Goal: Information Seeking & Learning: Find specific fact

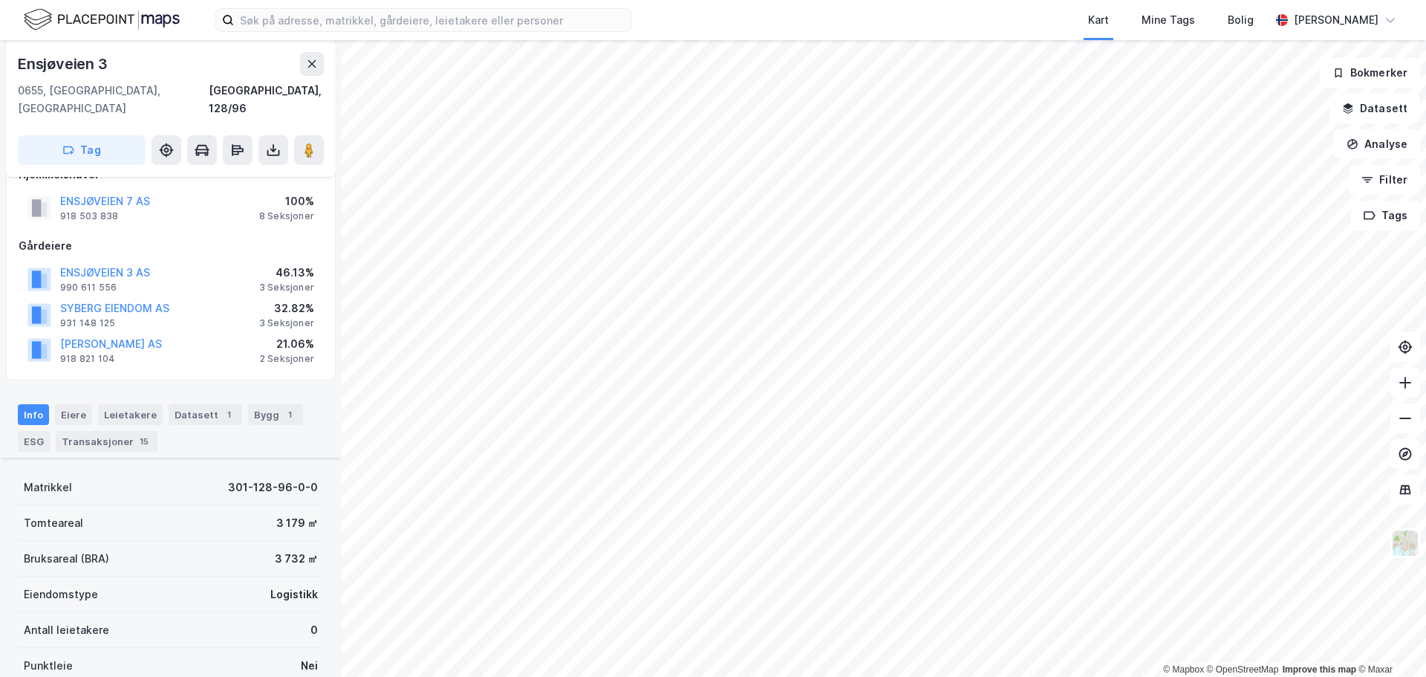
scroll to position [108, 0]
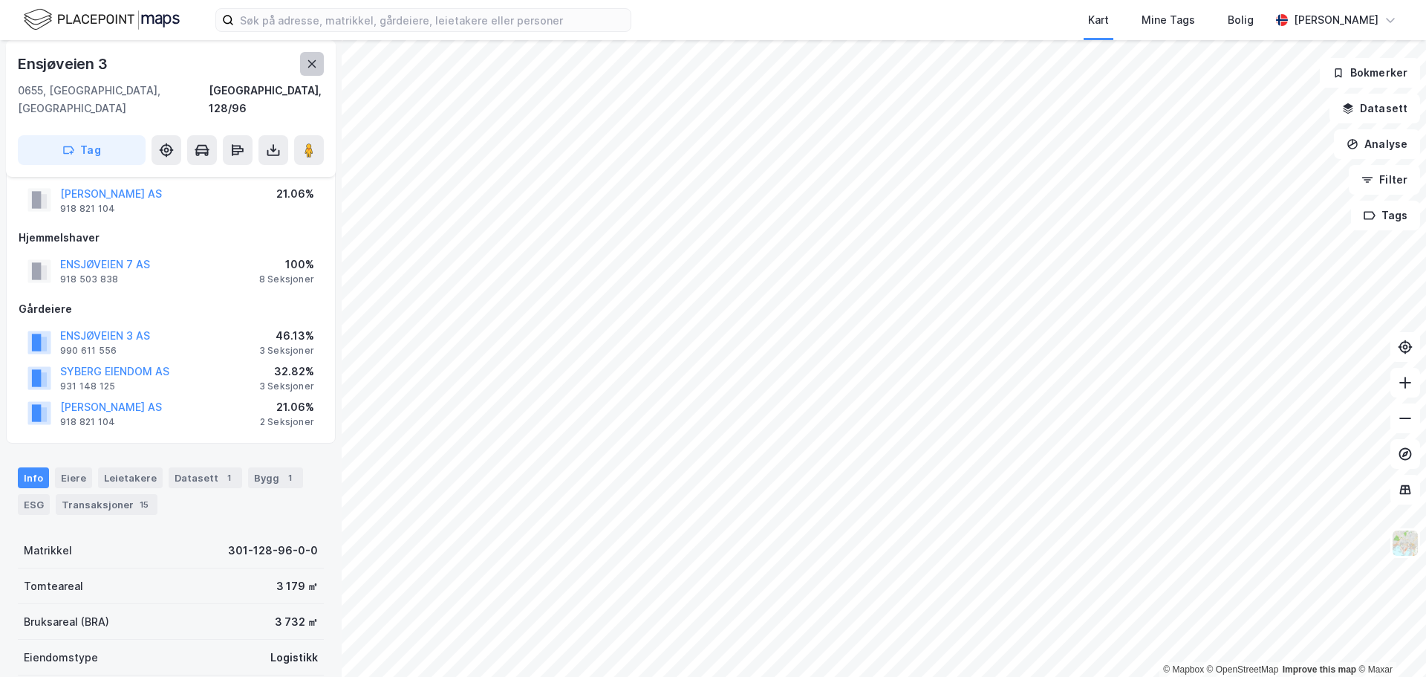
click at [305, 68] on button at bounding box center [312, 64] width 24 height 24
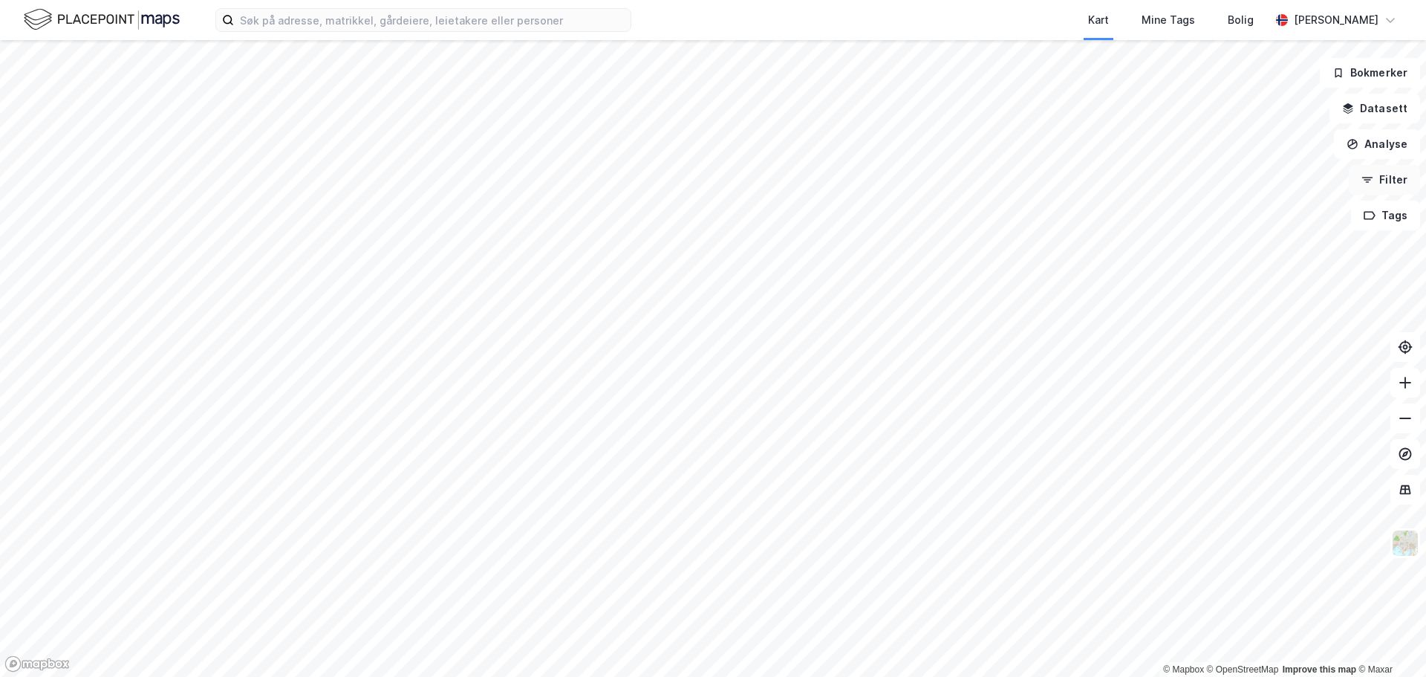
click at [1383, 180] on button "Filter" at bounding box center [1384, 180] width 71 height 30
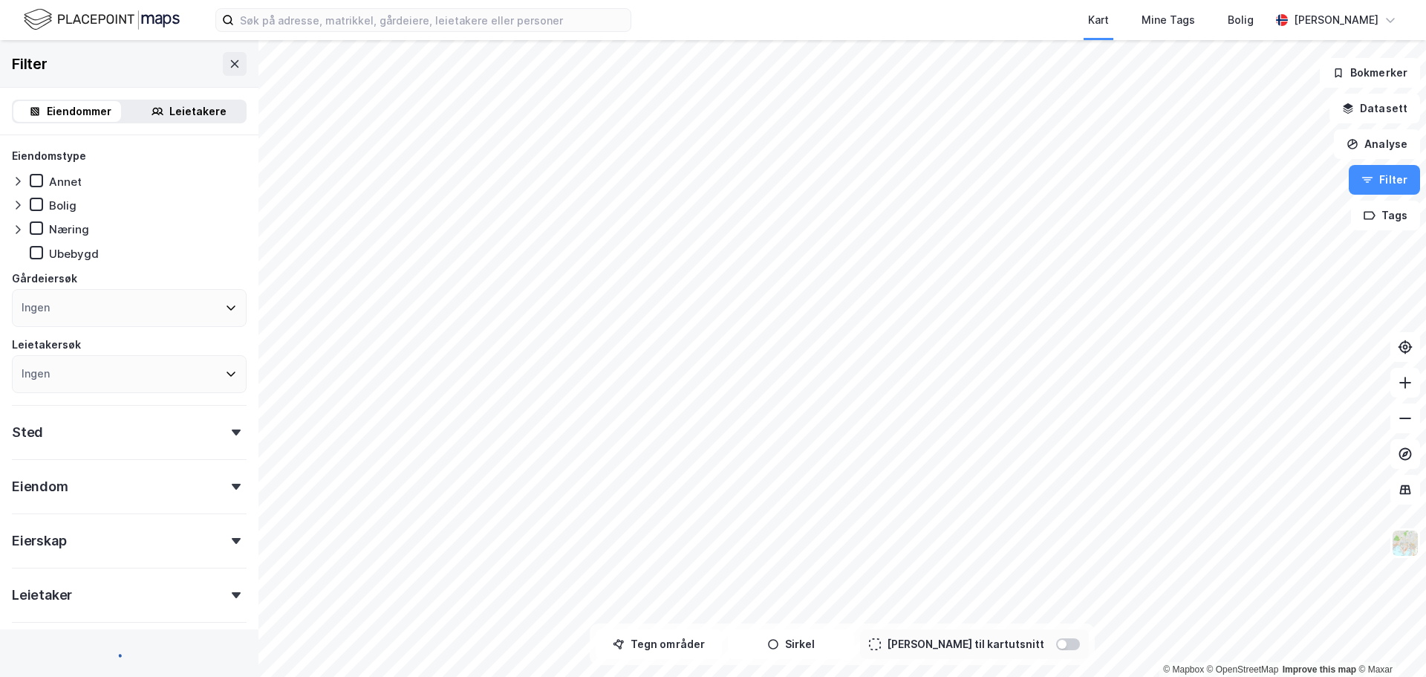
click at [23, 227] on icon at bounding box center [18, 230] width 12 height 12
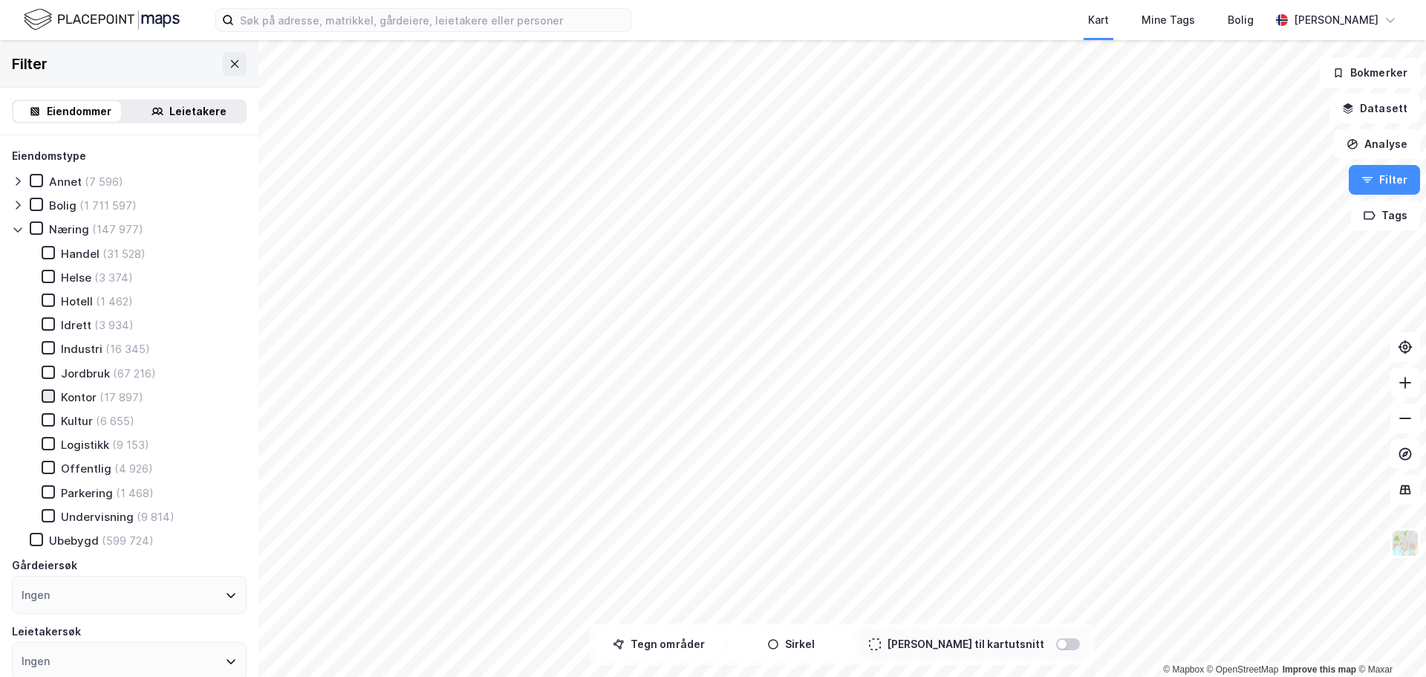
click at [47, 397] on icon at bounding box center [49, 395] width 8 height 5
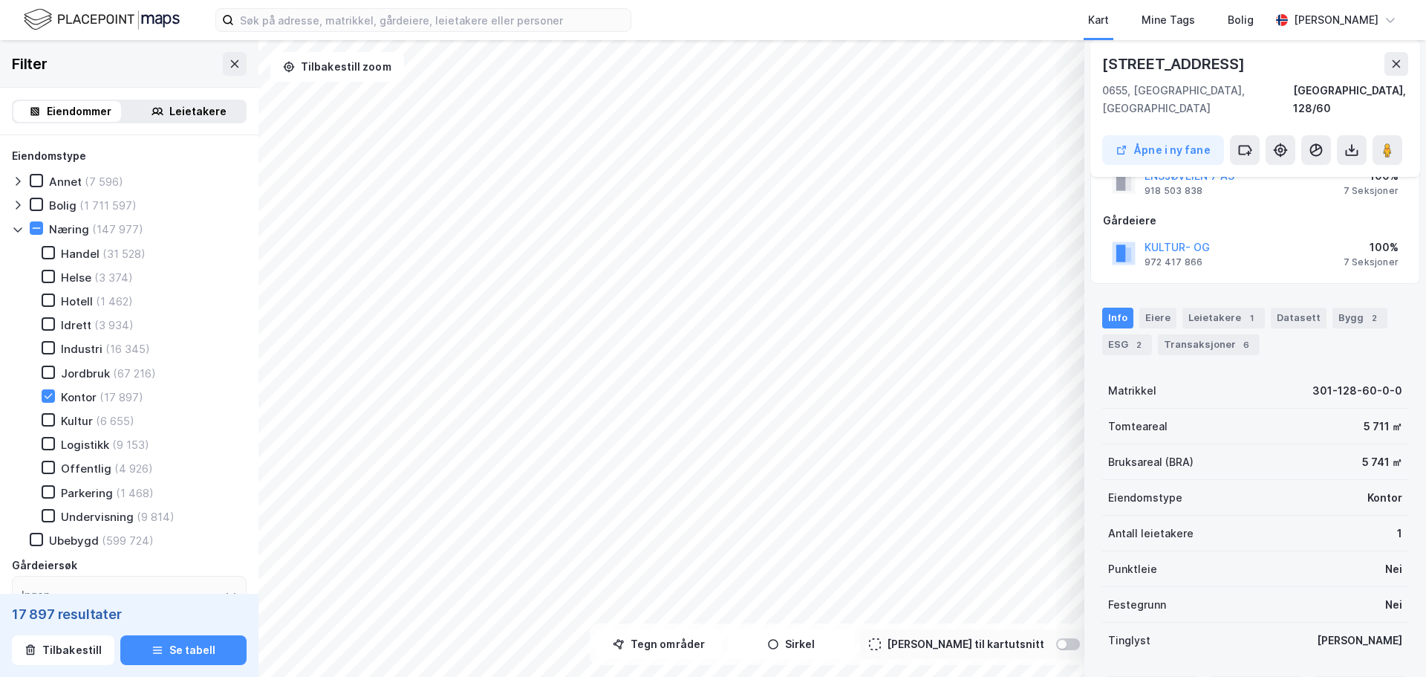
scroll to position [34, 0]
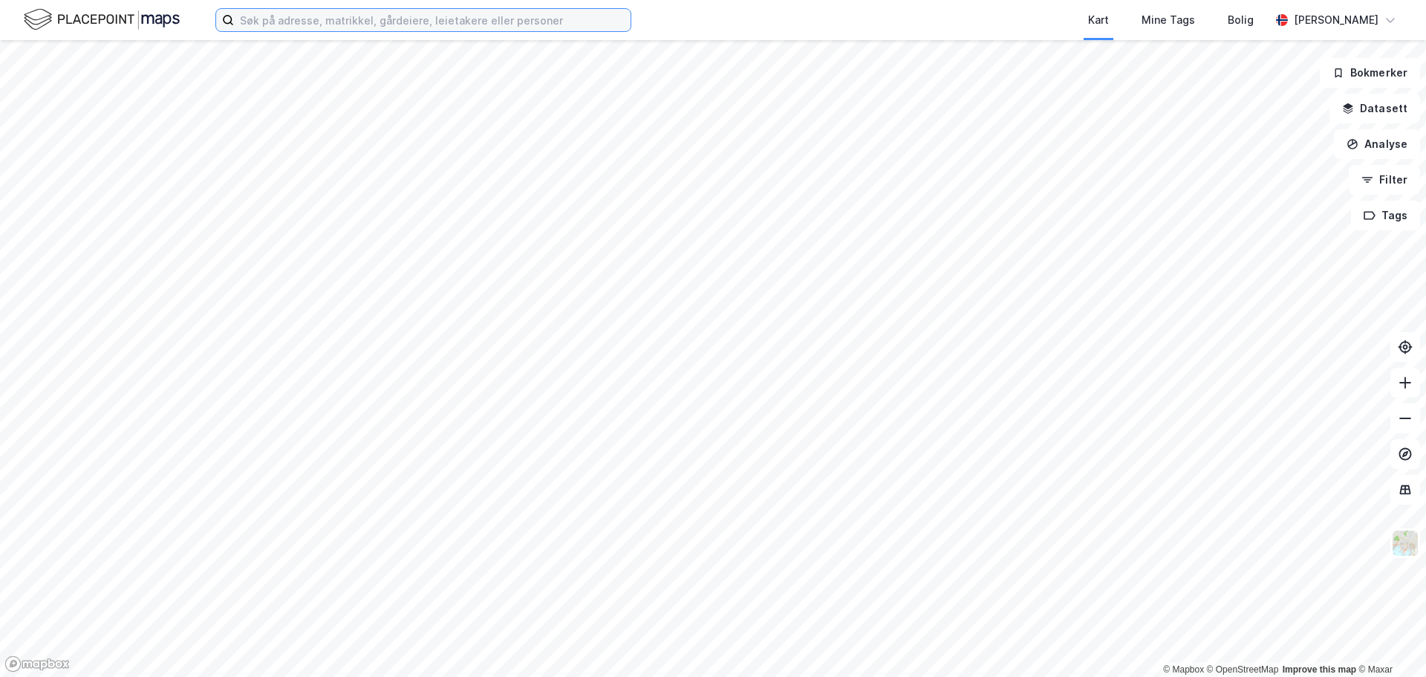
click at [310, 25] on input at bounding box center [432, 20] width 397 height 22
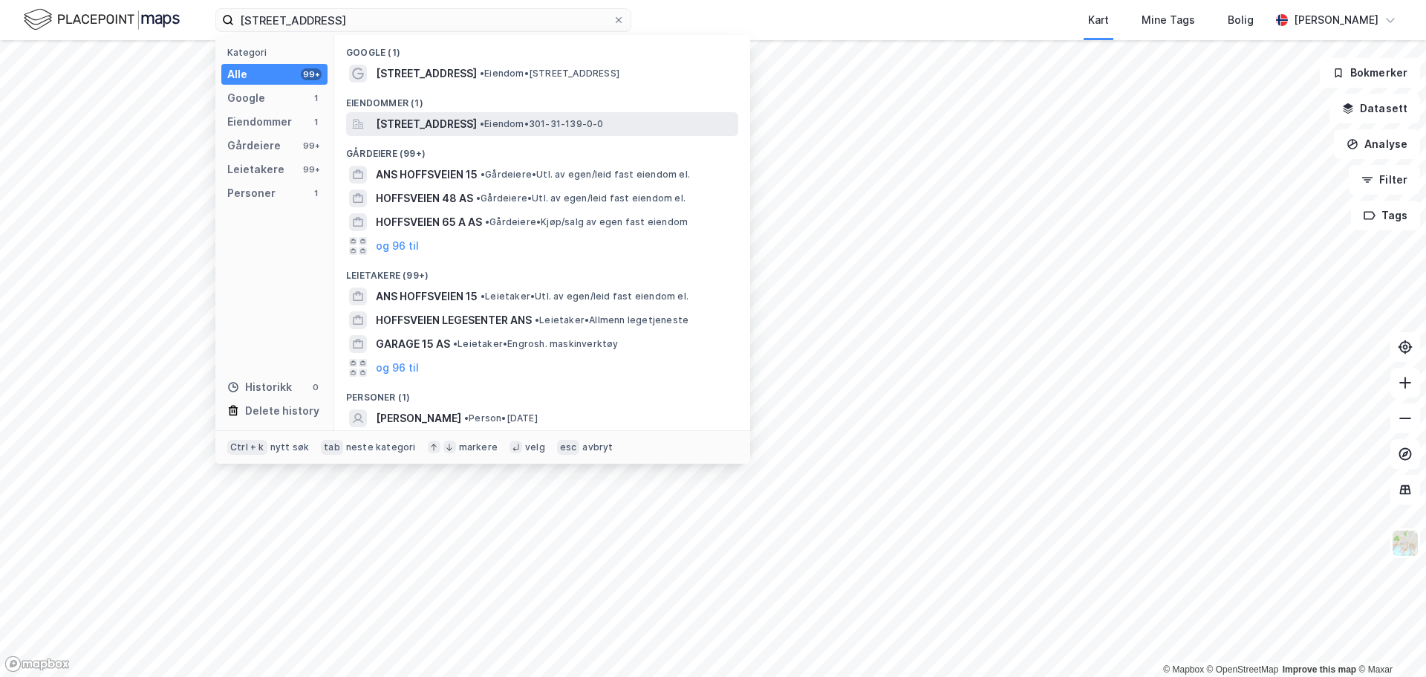
click at [477, 120] on span "Hoffsveien 15, 0275, OSLO, OSLO" at bounding box center [426, 124] width 101 height 18
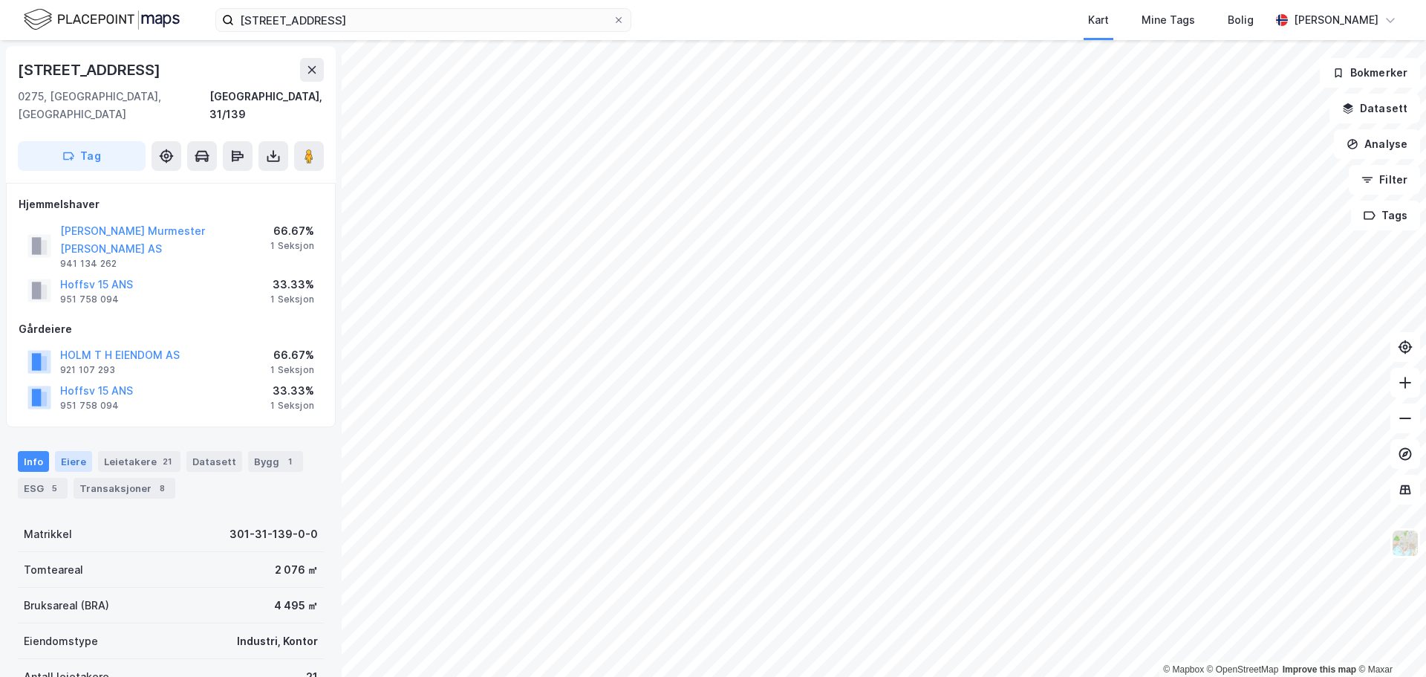
click at [62, 451] on div "Eiere" at bounding box center [73, 461] width 37 height 21
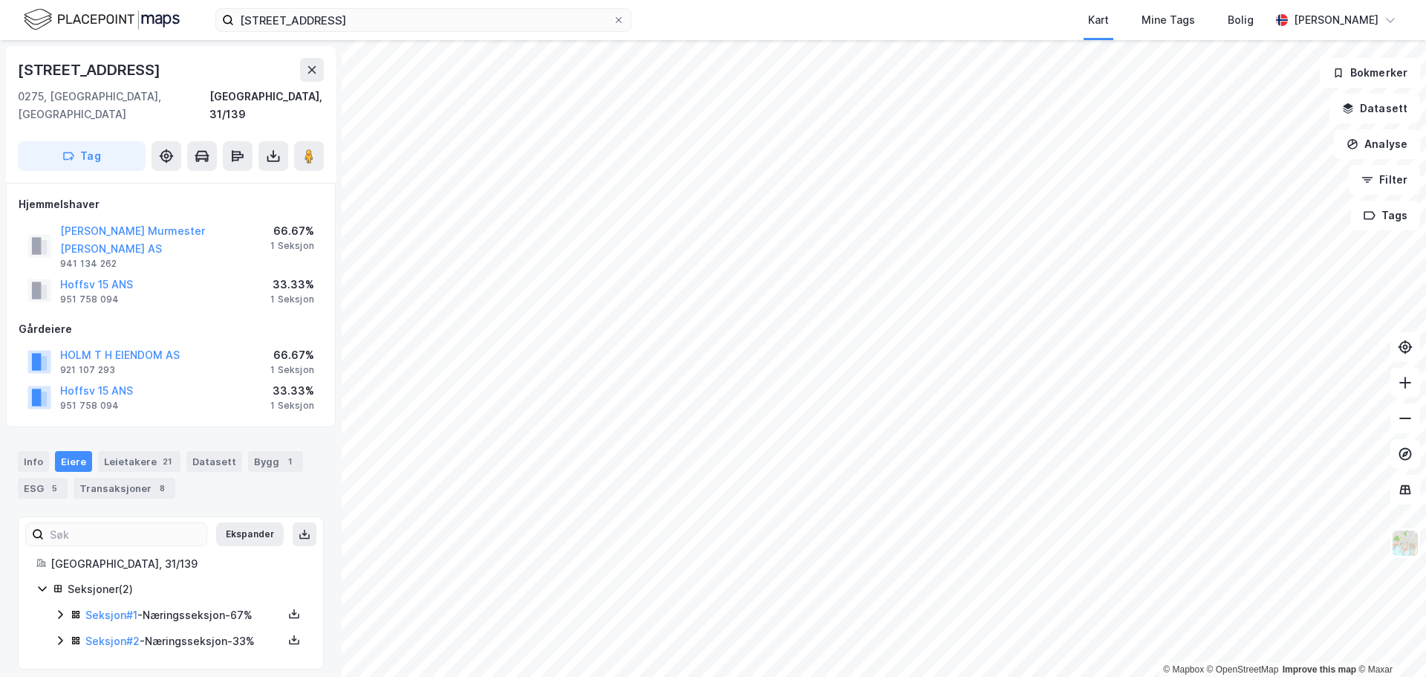
click at [63, 608] on icon at bounding box center [60, 614] width 12 height 12
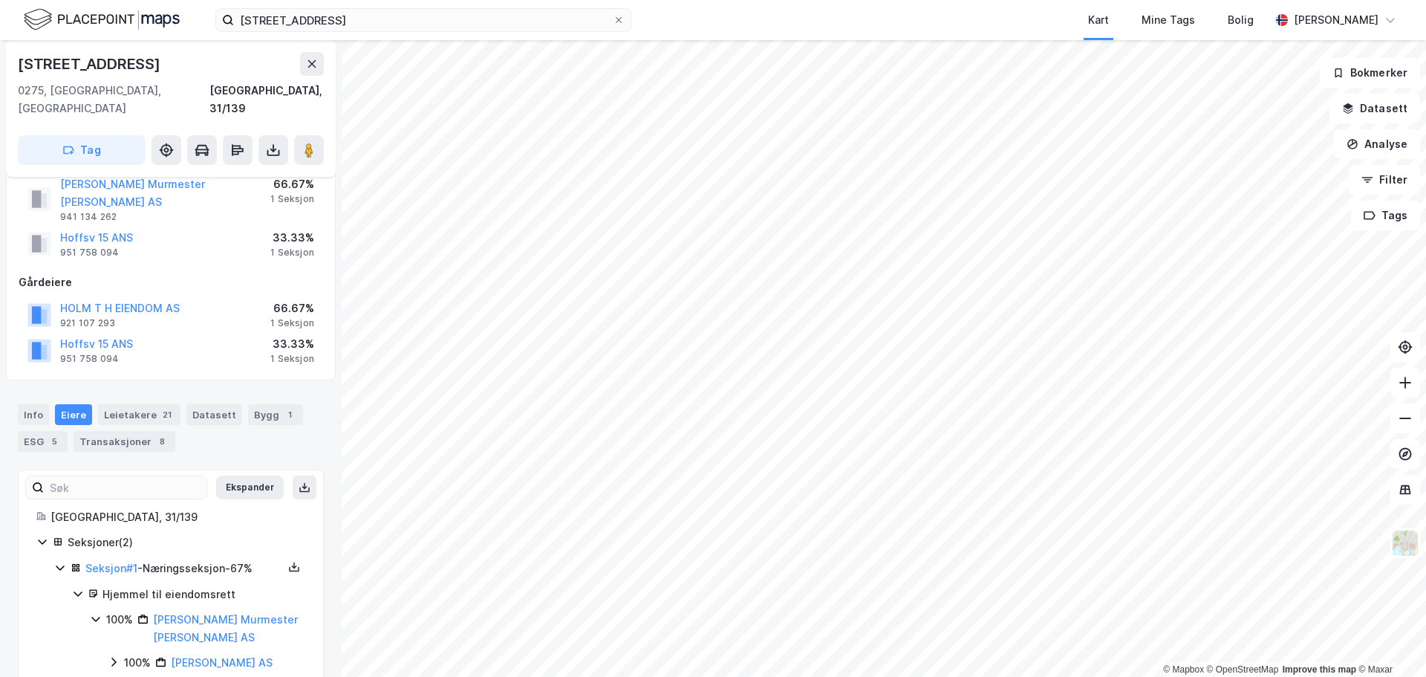
scroll to position [68, 0]
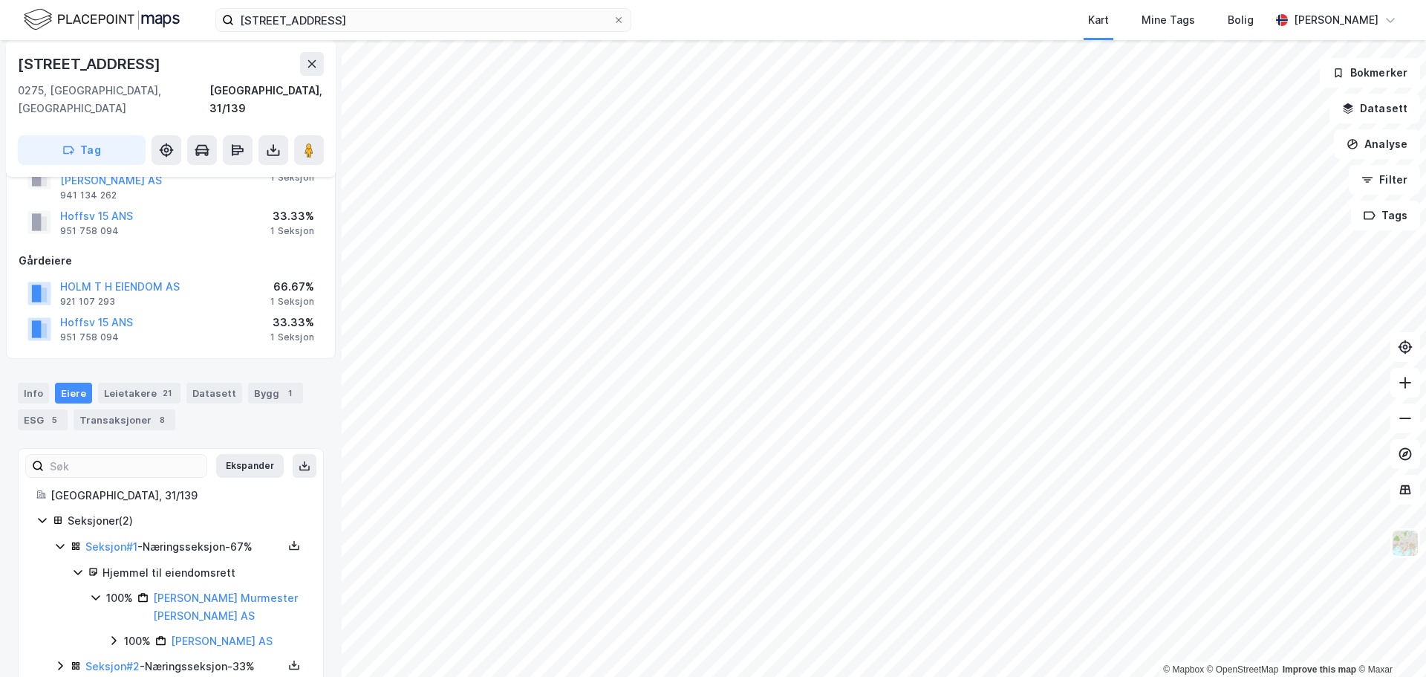
click at [65, 660] on icon at bounding box center [60, 666] width 12 height 12
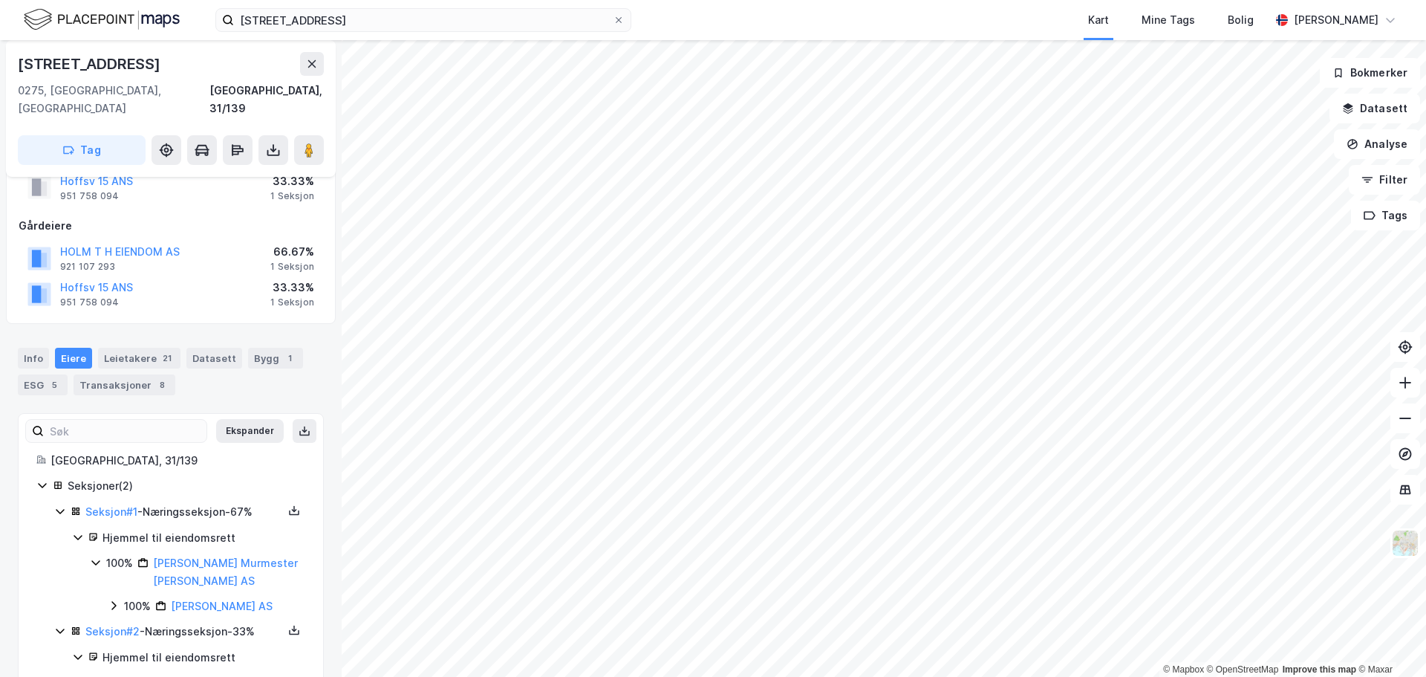
scroll to position [119, 0]
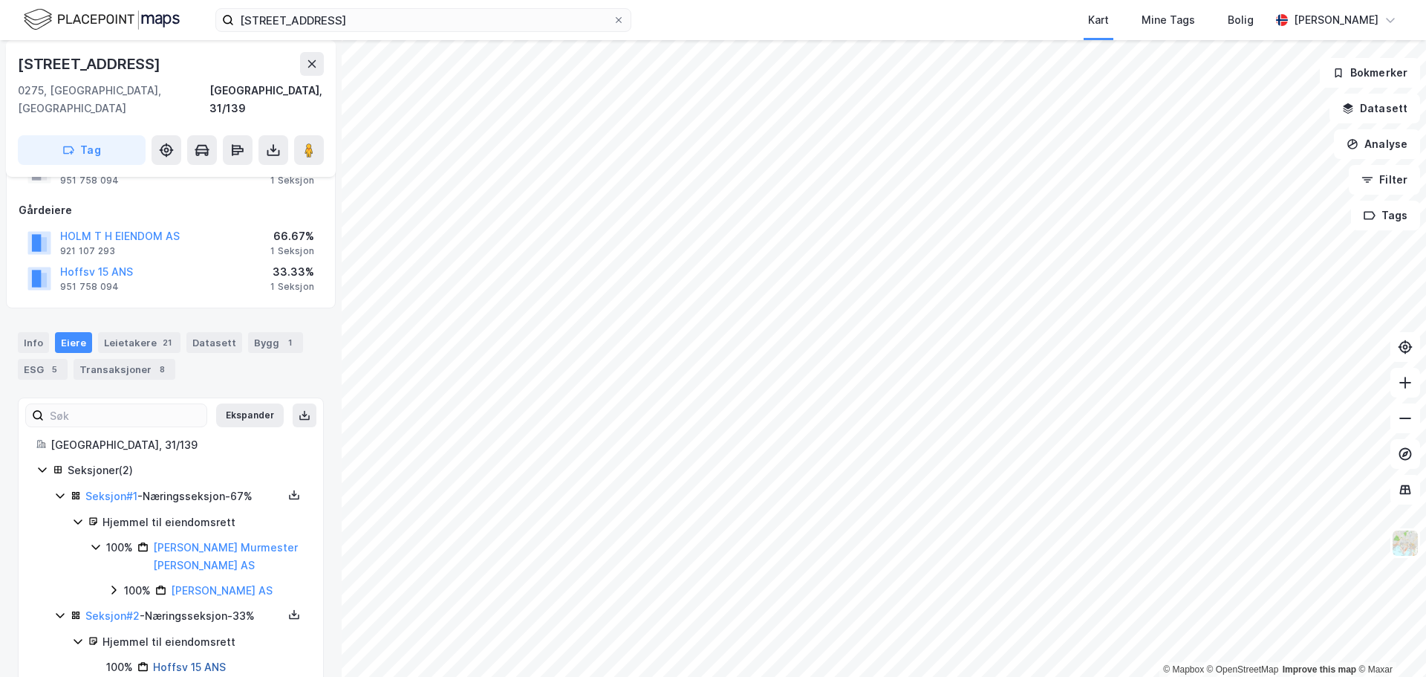
click at [198, 660] on link "Hoffsv 15 ANS" at bounding box center [189, 666] width 73 height 13
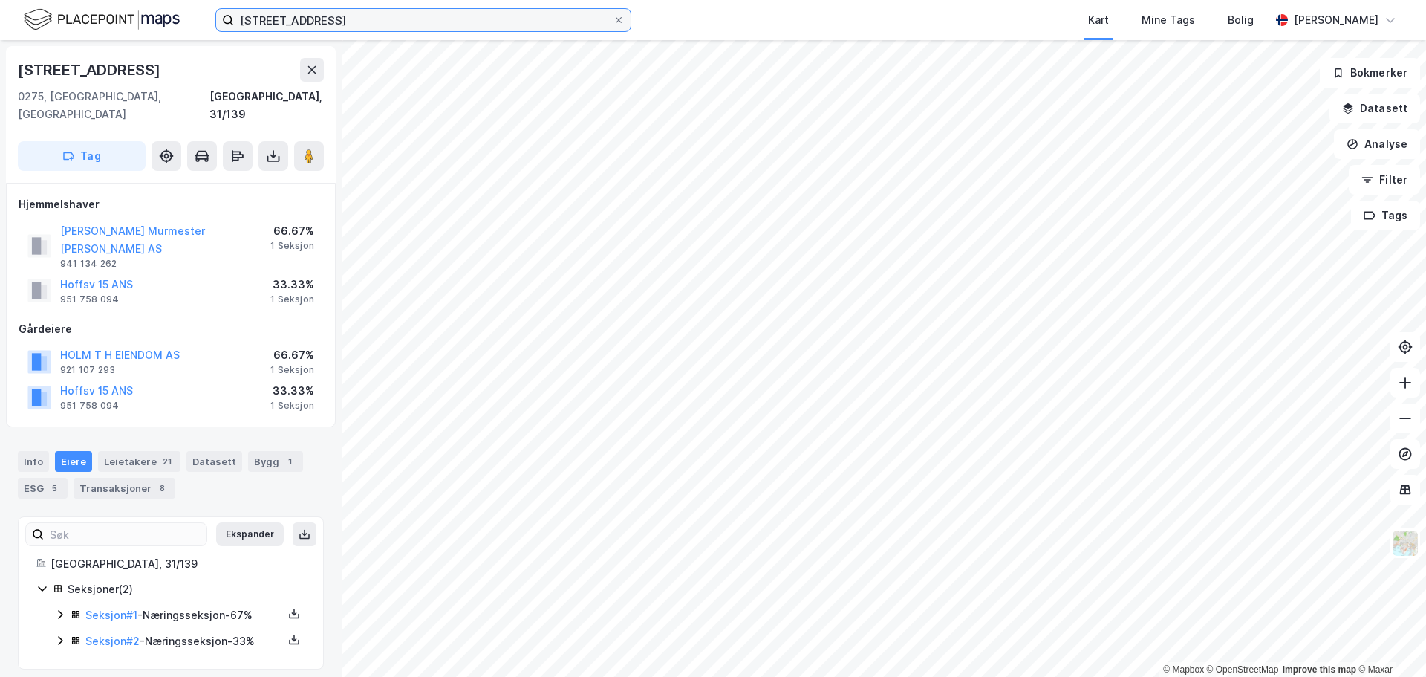
click at [449, 22] on input "hoffsveien 15" at bounding box center [423, 20] width 379 height 22
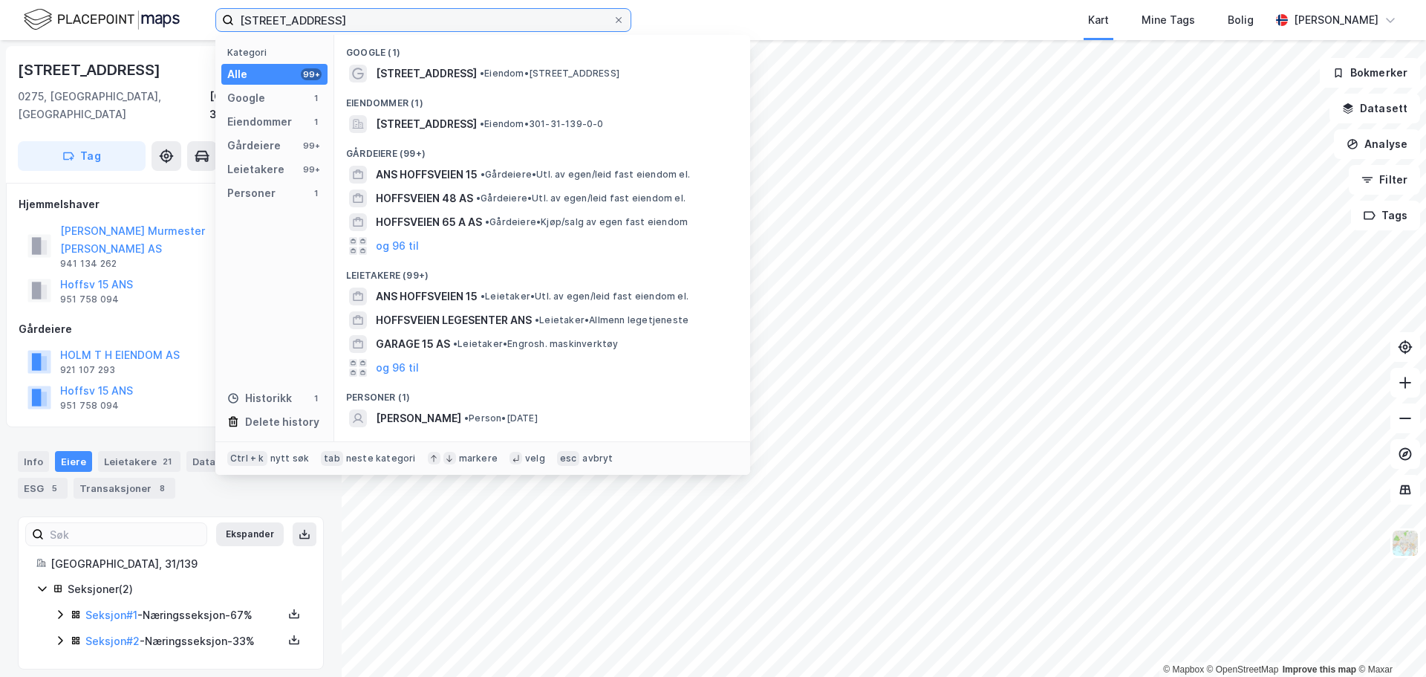
click at [449, 22] on input "hoffsveien 15" at bounding box center [423, 20] width 379 height 22
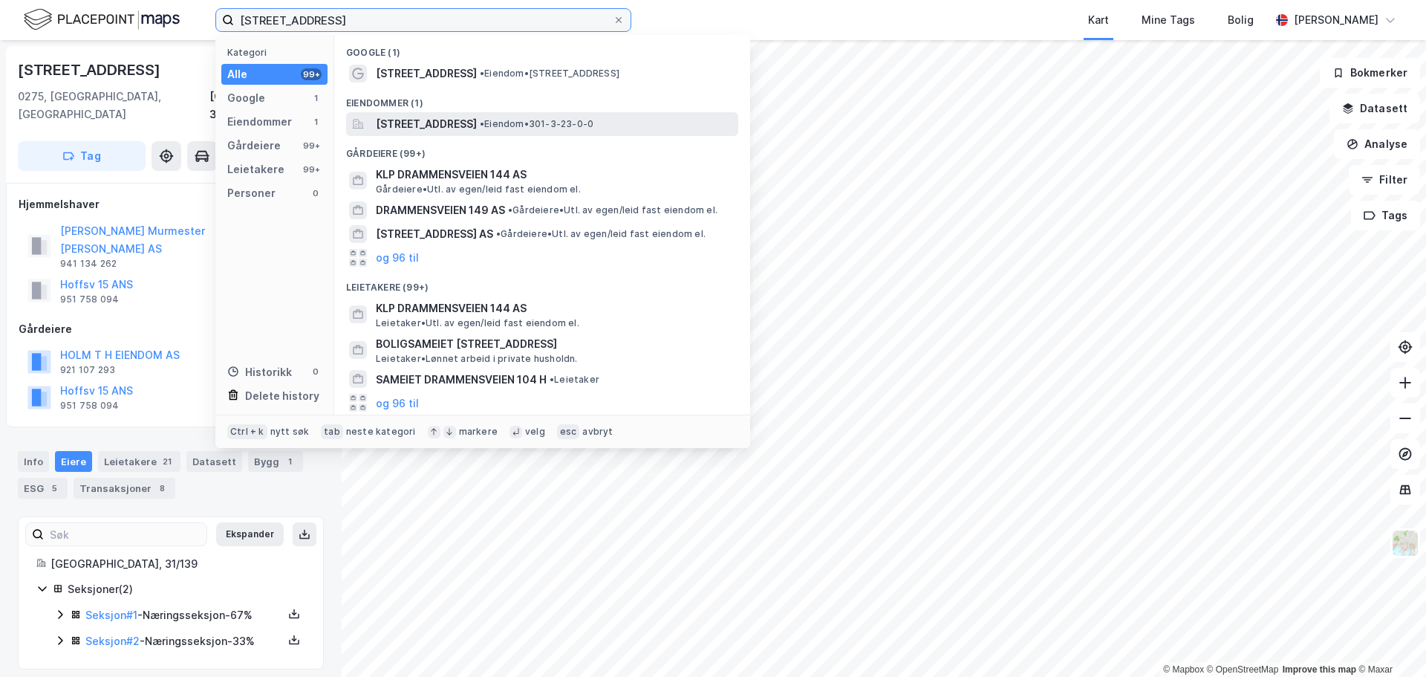
type input "drammensveien 144"
click at [594, 126] on span "• Eiendom • 301-3-23-0-0" at bounding box center [537, 124] width 114 height 12
